Goal: Information Seeking & Learning: Find specific fact

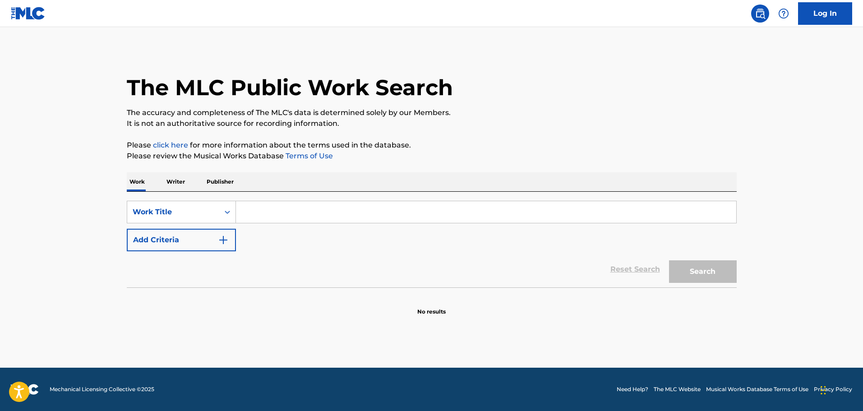
click at [271, 211] on input "Search Form" at bounding box center [486, 212] width 500 height 22
type input "sal"
click at [229, 227] on div "SearchWithCriteria96fc20e7-89b7-4af1-bdcb-b7d1df07ec14 Work Title [PERSON_NAME]…" at bounding box center [432, 226] width 610 height 51
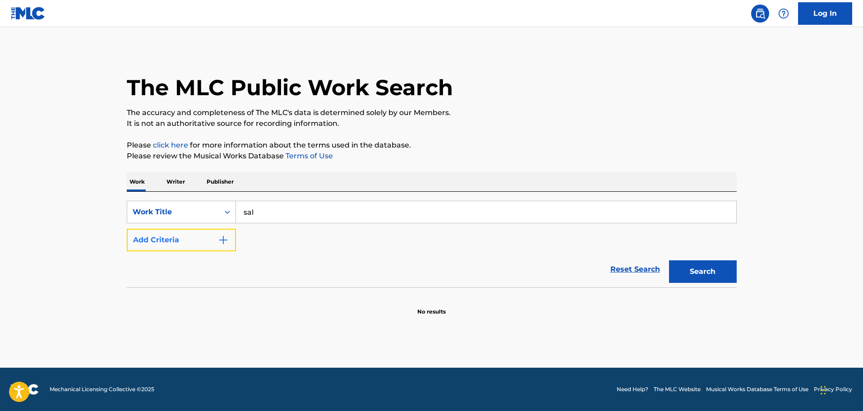
click at [222, 240] on img "Search Form" at bounding box center [223, 240] width 11 height 11
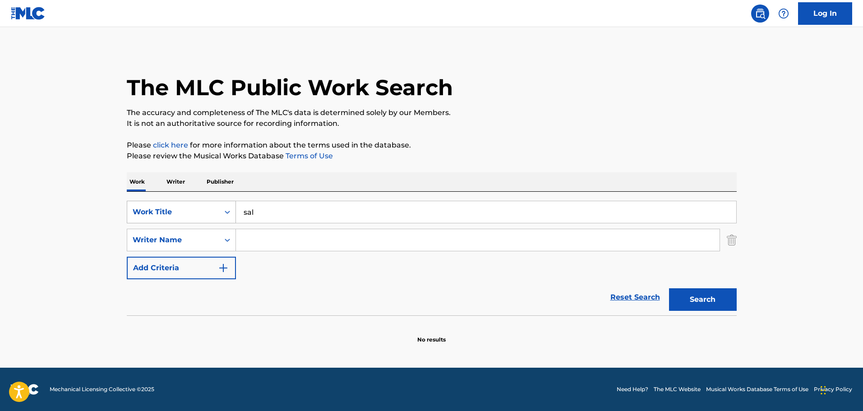
click at [209, 222] on div "Work Title" at bounding box center [181, 212] width 109 height 23
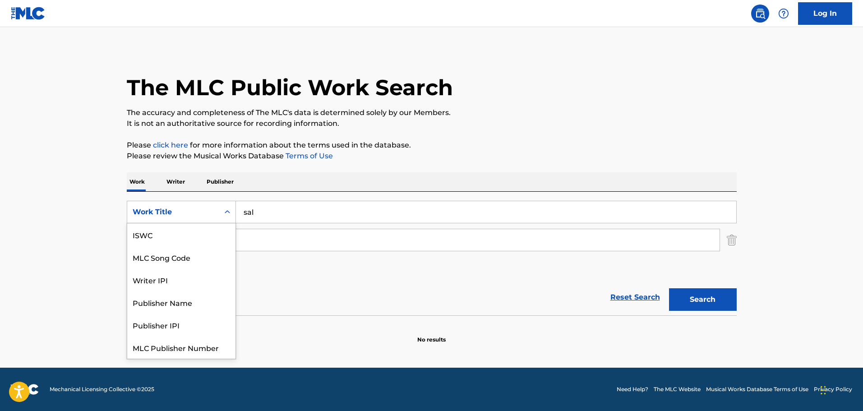
scroll to position [23, 0]
click at [275, 257] on div "SearchWithCriteria96fc20e7-89b7-4af1-bdcb-b7d1df07ec14 7 results available. Use…" at bounding box center [432, 240] width 610 height 79
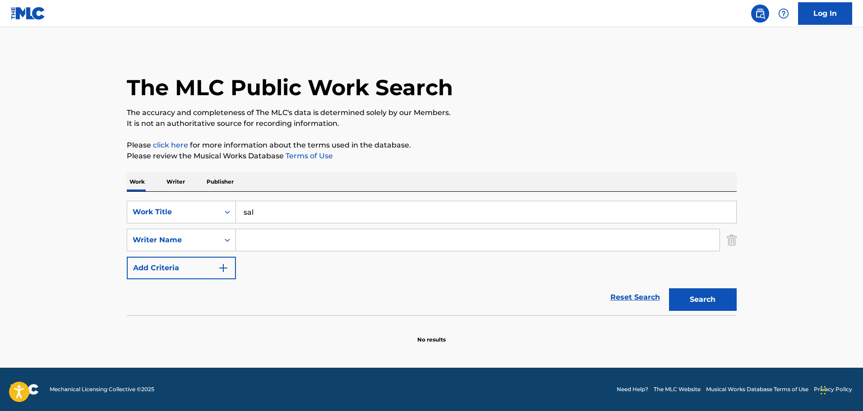
click at [273, 241] on input "Search Form" at bounding box center [478, 240] width 484 height 22
type input "[PERSON_NAME] [PERSON_NAME]"
click at [669, 288] on button "Search" at bounding box center [703, 299] width 68 height 23
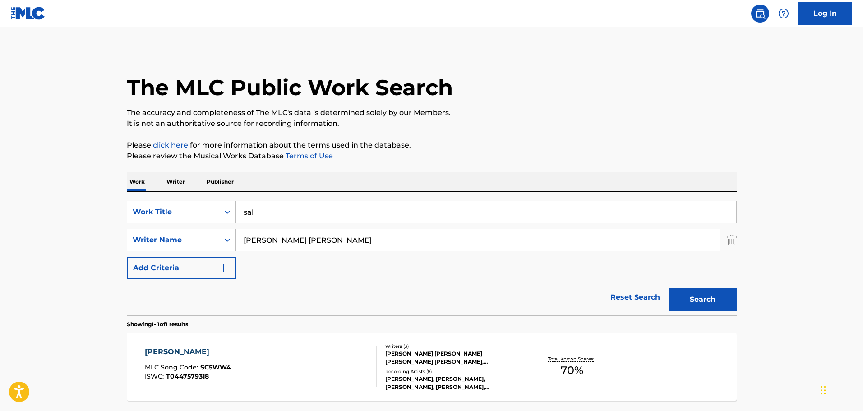
scroll to position [80, 0]
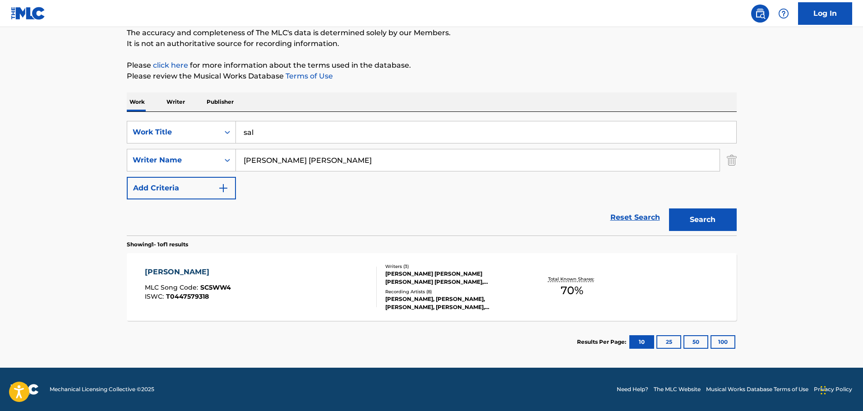
click at [343, 286] on div "[PERSON_NAME] MLC Song Code : SC5WW4 ISWC : T0447579318" at bounding box center [261, 287] width 232 height 41
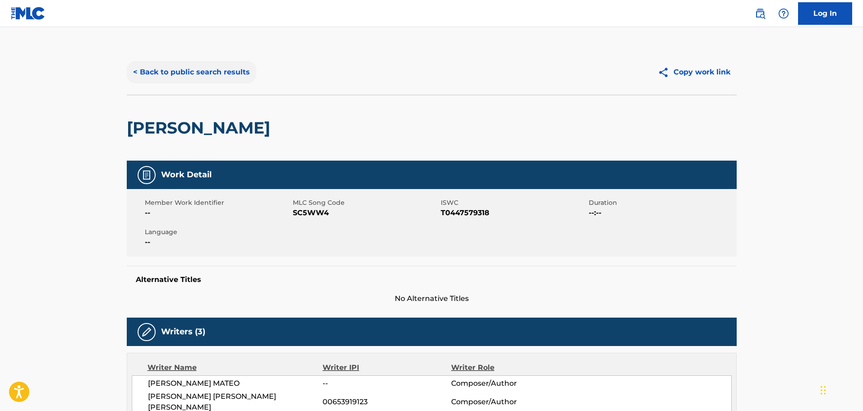
click at [159, 75] on button "< Back to public search results" at bounding box center [191, 72] width 129 height 23
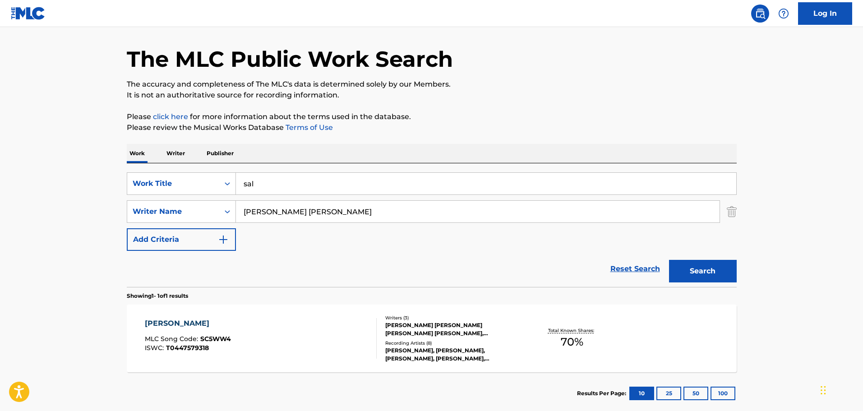
drag, startPoint x: 285, startPoint y: 187, endPoint x: 102, endPoint y: 169, distance: 183.6
click at [147, 177] on div "SearchWithCriteria96fc20e7-89b7-4af1-bdcb-b7d1df07ec14 Work Title [PERSON_NAME]" at bounding box center [432, 183] width 610 height 23
type input "cada paso"
click at [669, 260] on button "Search" at bounding box center [703, 271] width 68 height 23
click at [336, 361] on div "CADA PASO MLC Song Code : CB9S02 ISWC : Writers ( 3 ) [PERSON_NAME] [PERSON_NAM…" at bounding box center [432, 339] width 610 height 68
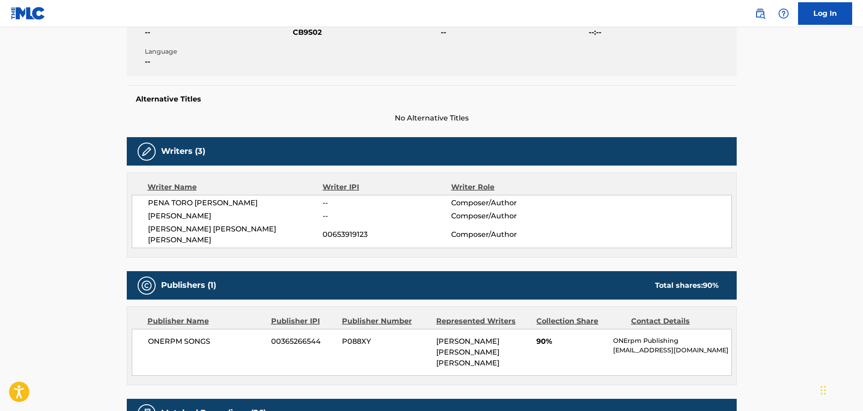
scroll to position [226, 0]
